Goal: Participate in discussion: Engage in conversation with other users on a specific topic

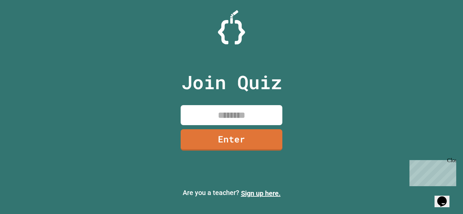
click at [217, 112] on input at bounding box center [232, 115] width 102 height 20
type input "********"
click at [219, 136] on link "Enter" at bounding box center [231, 139] width 99 height 22
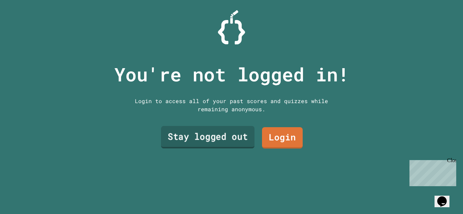
click at [220, 137] on link "Stay logged out" at bounding box center [208, 137] width 94 height 22
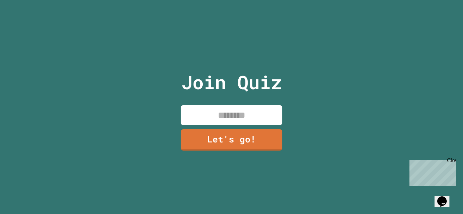
click at [231, 112] on input at bounding box center [232, 115] width 102 height 20
type input "**"
click at [236, 131] on link "Let's go!" at bounding box center [231, 139] width 102 height 22
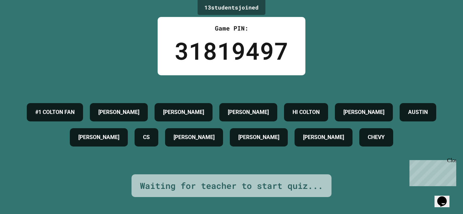
click at [263, 185] on div "Waiting for teacher to start quiz..." at bounding box center [231, 185] width 183 height 13
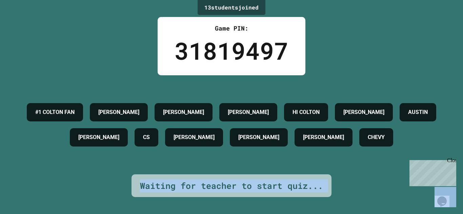
click at [263, 185] on div "Waiting for teacher to start quiz..." at bounding box center [231, 185] width 183 height 13
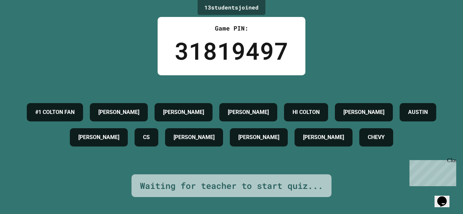
click at [263, 185] on div "Waiting for teacher to start quiz..." at bounding box center [231, 185] width 183 height 13
click at [246, 181] on div "Waiting for teacher to start quiz..." at bounding box center [231, 185] width 183 height 13
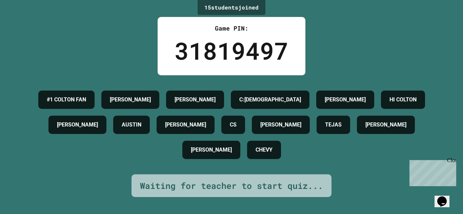
click at [300, 184] on div "Waiting for teacher to start quiz..." at bounding box center [231, 185] width 183 height 13
click at [311, 185] on div "Waiting for teacher to start quiz..." at bounding box center [231, 185] width 183 height 13
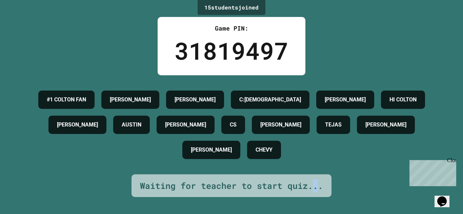
click at [311, 185] on div "Waiting for teacher to start quiz..." at bounding box center [231, 185] width 183 height 13
click at [308, 185] on div "Waiting for teacher to start quiz..." at bounding box center [231, 185] width 183 height 13
click at [159, 183] on div "Waiting for teacher to start quiz..." at bounding box center [231, 185] width 183 height 13
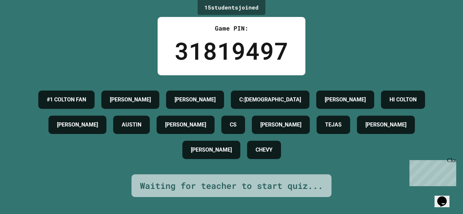
click at [178, 185] on div "Waiting for teacher to start quiz..." at bounding box center [231, 185] width 183 height 13
click at [198, 185] on div "Waiting for teacher to start quiz..." at bounding box center [231, 185] width 183 height 13
click at [227, 184] on div "Waiting for teacher to start quiz..." at bounding box center [231, 185] width 183 height 13
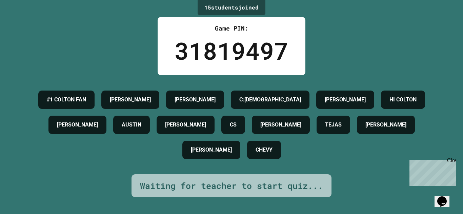
click at [227, 184] on div "Waiting for teacher to start quiz..." at bounding box center [231, 185] width 183 height 13
click at [250, 186] on div "Waiting for teacher to start quiz..." at bounding box center [231, 185] width 183 height 13
click at [260, 183] on div "Waiting for teacher to start quiz..." at bounding box center [231, 185] width 183 height 13
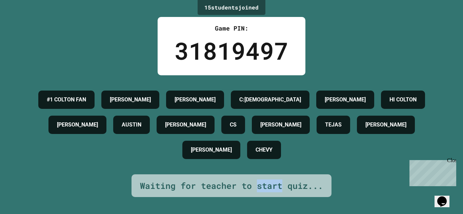
click at [294, 185] on div "Waiting for teacher to start quiz..." at bounding box center [231, 185] width 183 height 13
click at [310, 186] on div "Waiting for teacher to start quiz..." at bounding box center [231, 185] width 183 height 13
click at [306, 186] on div "Waiting for teacher to start quiz..." at bounding box center [231, 185] width 183 height 13
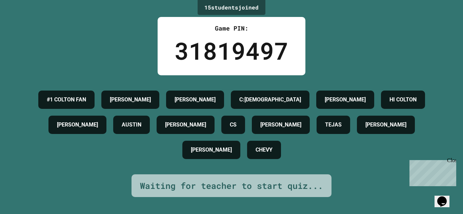
click at [306, 186] on div "Waiting for teacher to start quiz..." at bounding box center [231, 185] width 183 height 13
click at [314, 186] on div "Waiting for teacher to start quiz..." at bounding box center [231, 185] width 183 height 13
click at [318, 186] on div "Waiting for teacher to start quiz..." at bounding box center [231, 185] width 183 height 13
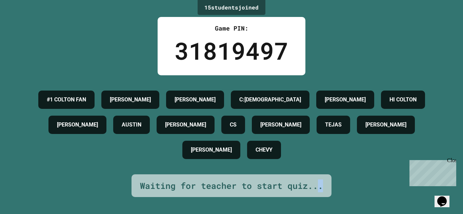
click at [335, 185] on div "15 student s joined Game PIN: 31819497 #1 COLTON FAN [PERSON_NAME]:[PERSON_NAME…" at bounding box center [231, 107] width 463 height 214
click at [413, 137] on div "#1 COLTON FAN [PERSON_NAME]:[PERSON_NAME] HI [PERSON_NAME] [PERSON_NAME] CS [PE…" at bounding box center [231, 124] width 429 height 75
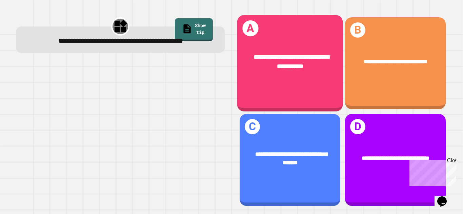
click at [306, 96] on div "**********" at bounding box center [290, 63] width 106 height 97
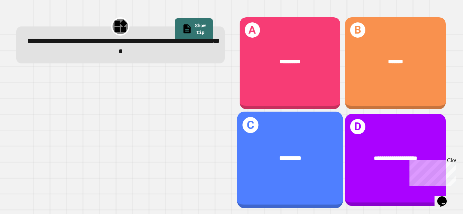
click at [301, 146] on div "**********" at bounding box center [290, 158] width 106 height 32
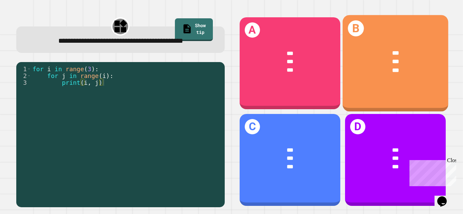
click at [401, 65] on div "***" at bounding box center [396, 61] width 82 height 9
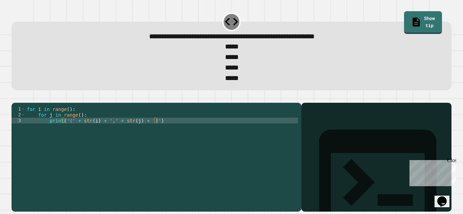
click at [64, 134] on div "for i in range ( ) : for j in range ( ) : print ( '(' + str ( i ) + ',' + str (…" at bounding box center [161, 155] width 272 height 98
click at [15, 97] on icon "button" at bounding box center [15, 97] width 0 height 0
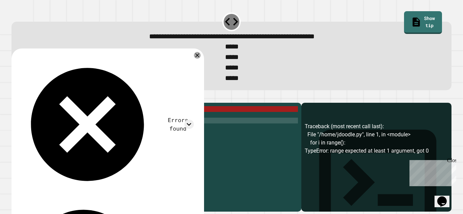
click at [380, 175] on div "Traceback (most recent call last): File "/home/jdoodle.py", line 1, in <module>…" at bounding box center [376, 166] width 143 height 89
click at [453, 158] on div "Close" at bounding box center [451, 161] width 8 height 8
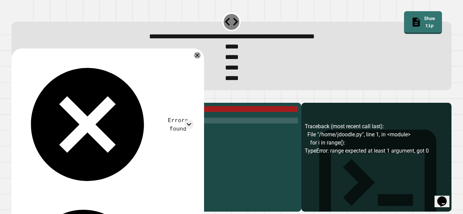
click at [68, 122] on div "for i in range ( ) : for j in range ( ) : print ( '(' + str ( i ) + ',' + str (…" at bounding box center [161, 155] width 272 height 98
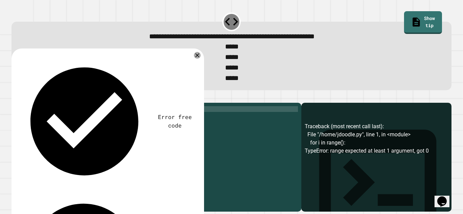
click at [80, 128] on div "for i in range ( 4 ) : for j in range ( ) : print ( '(' + str ( i ) + ',' + str…" at bounding box center [161, 155] width 272 height 98
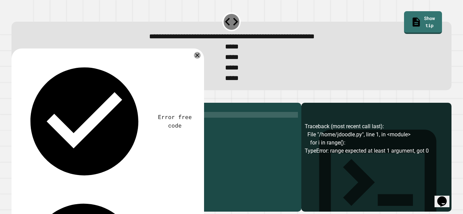
scroll to position [0, 7]
type textarea "**********"
click at [15, 97] on button "button" at bounding box center [15, 97] width 0 height 0
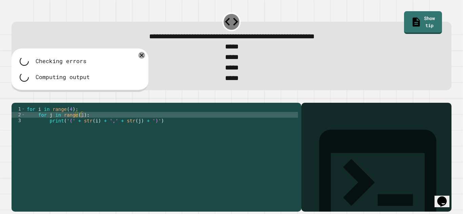
click at [26, 103] on div at bounding box center [232, 99] width 440 height 8
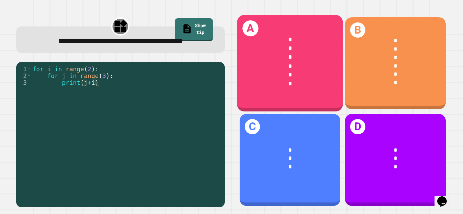
click at [263, 61] on div "*" at bounding box center [290, 57] width 82 height 9
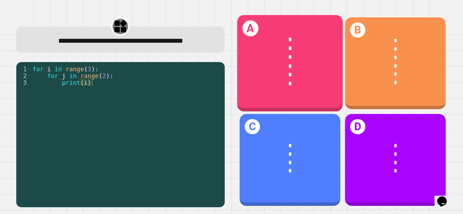
click at [291, 61] on div "*" at bounding box center [290, 65] width 82 height 9
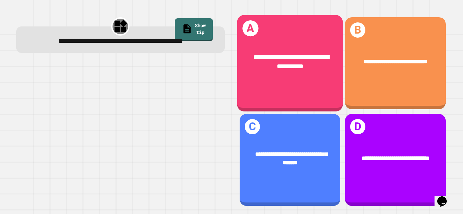
click at [295, 92] on div "**********" at bounding box center [290, 63] width 106 height 97
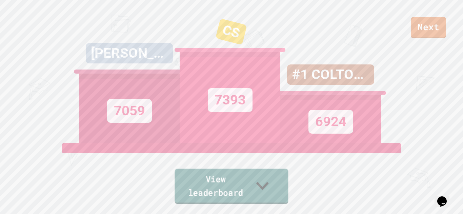
click at [269, 198] on icon at bounding box center [262, 185] width 25 height 27
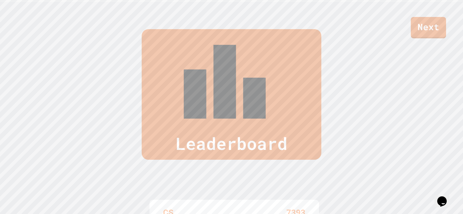
scroll to position [214, 0]
